Goal: Communication & Community: Connect with others

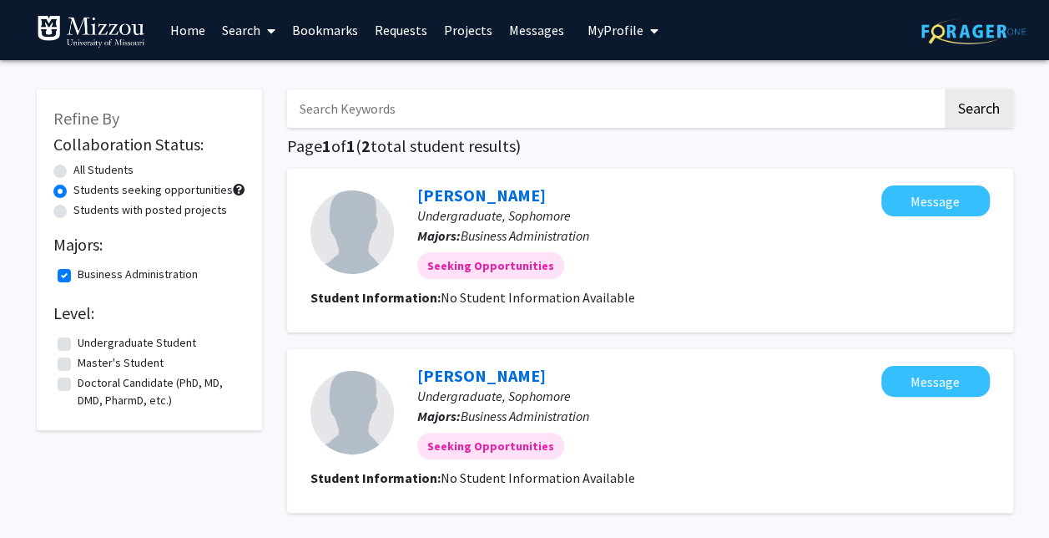
click at [521, 33] on link "Messages" at bounding box center [537, 30] width 72 height 58
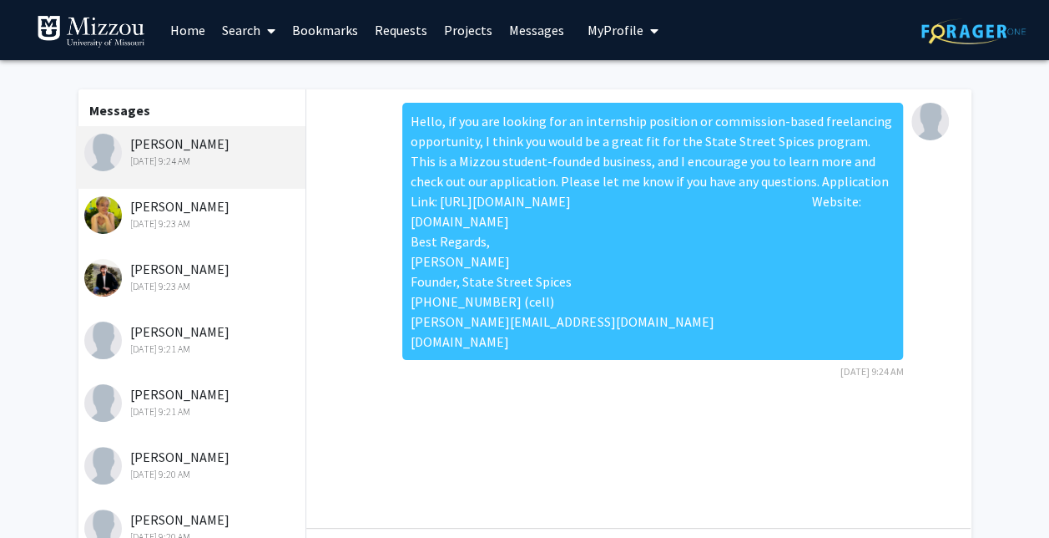
click at [211, 189] on div "[PERSON_NAME] [DATE] 9:23 AM" at bounding box center [191, 220] width 230 height 63
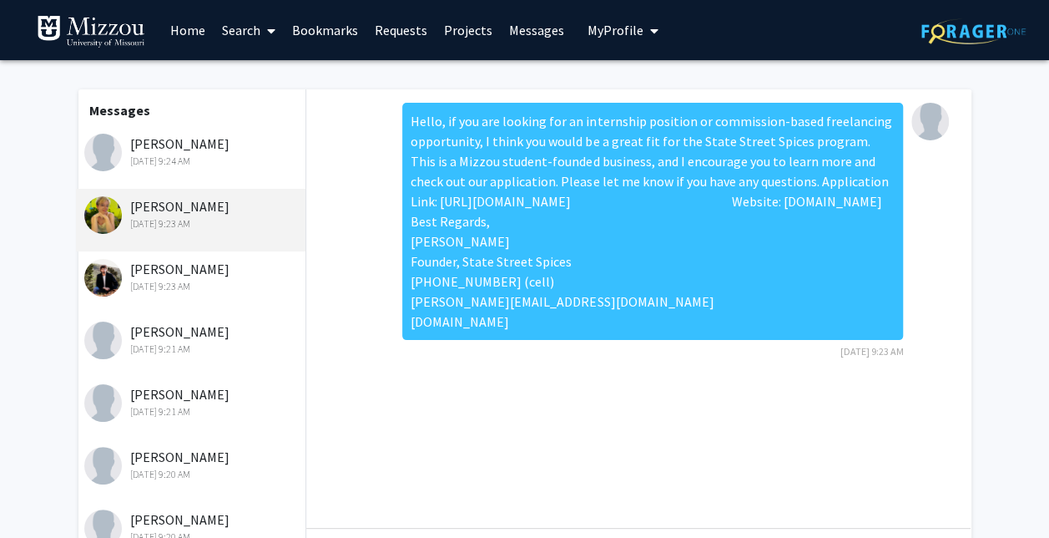
click at [212, 267] on div "[PERSON_NAME] [DATE] 9:23 AM" at bounding box center [193, 276] width 218 height 35
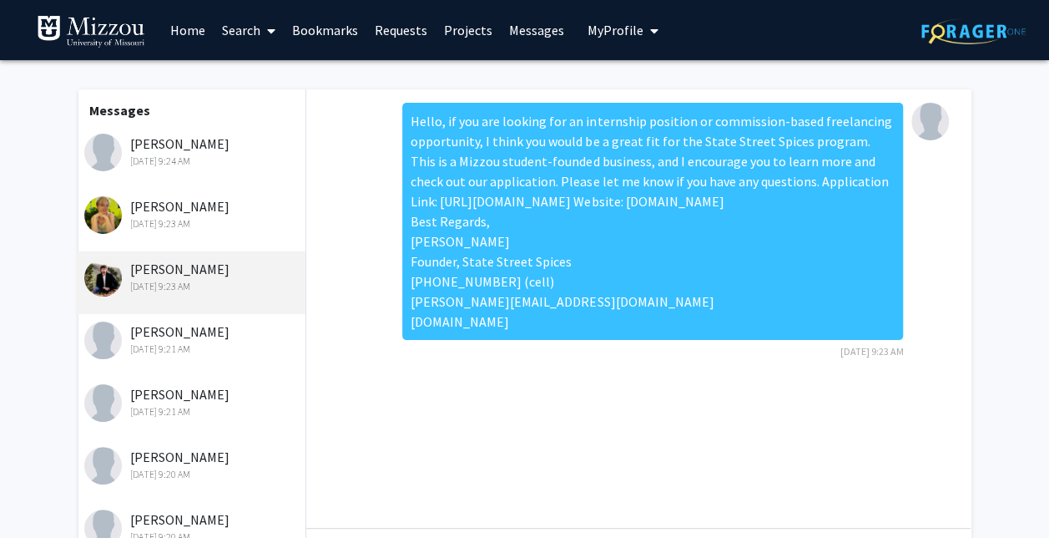
click at [214, 361] on div "[PERSON_NAME] [DATE] 9:21 AM" at bounding box center [191, 345] width 230 height 63
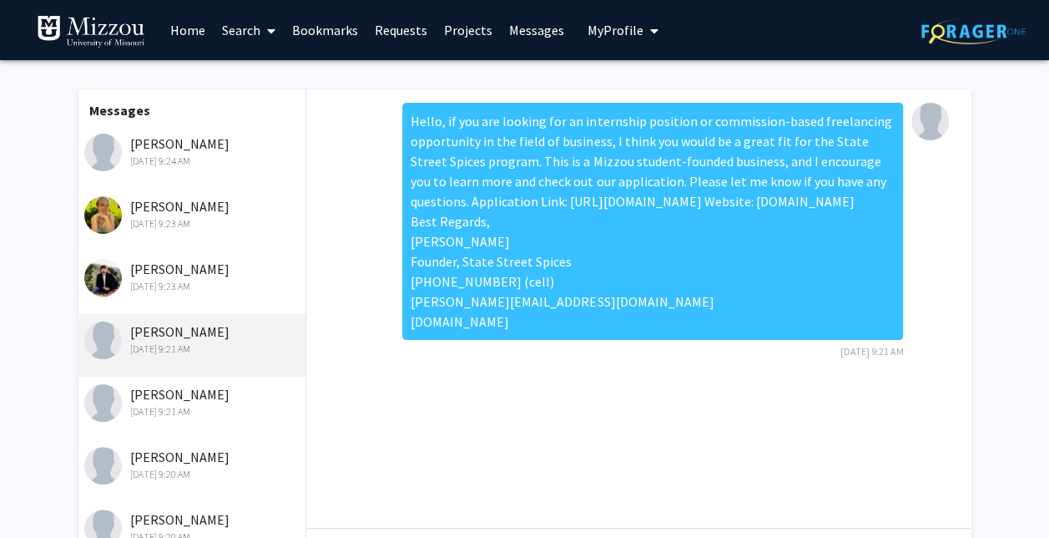
click at [206, 425] on div "[PERSON_NAME] [DATE] 9:21 AM" at bounding box center [191, 407] width 230 height 63
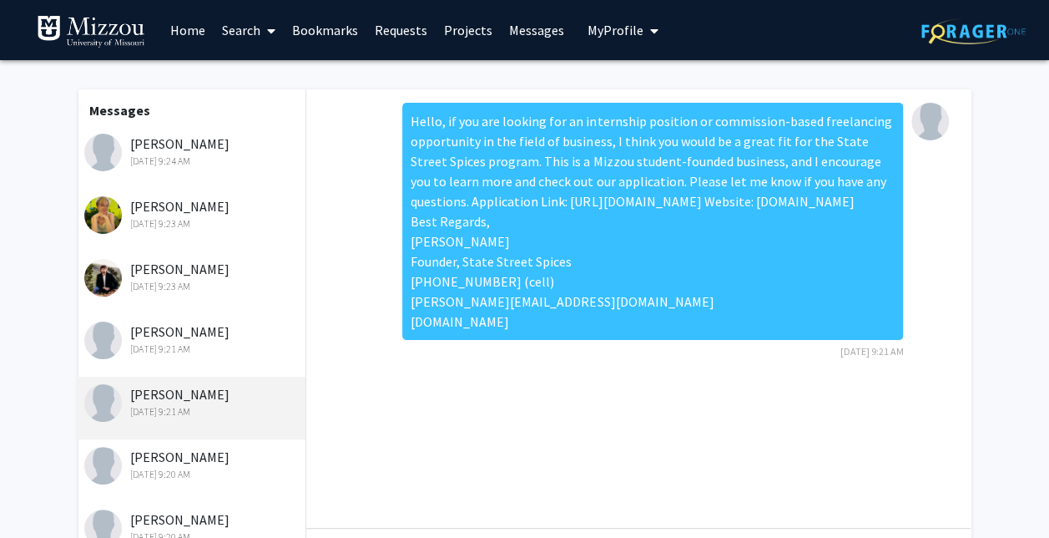
click at [206, 504] on div "[PERSON_NAME] [DATE] 9:20 AM" at bounding box center [191, 533] width 230 height 63
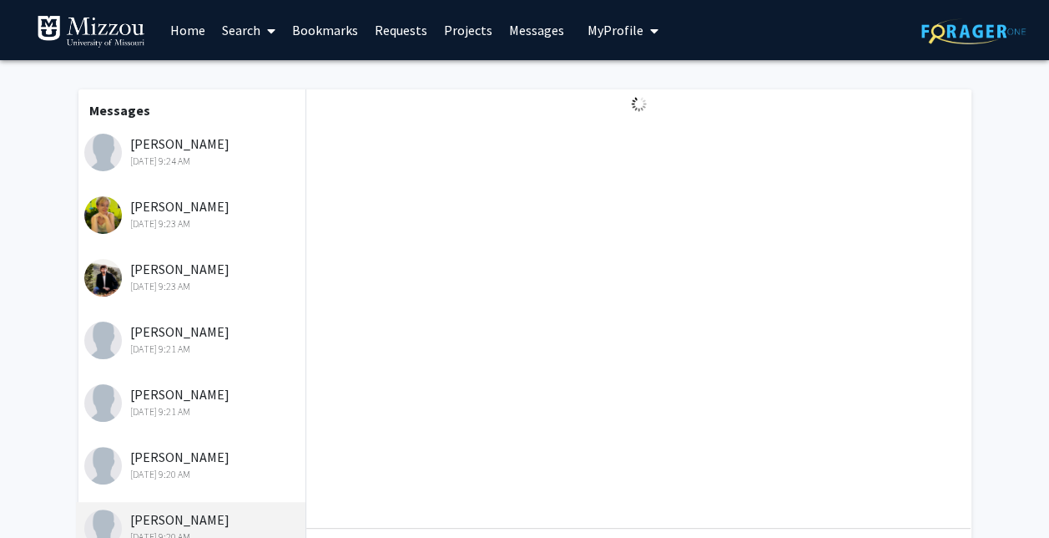
scroll to position [224, 0]
